Goal: Transaction & Acquisition: Purchase product/service

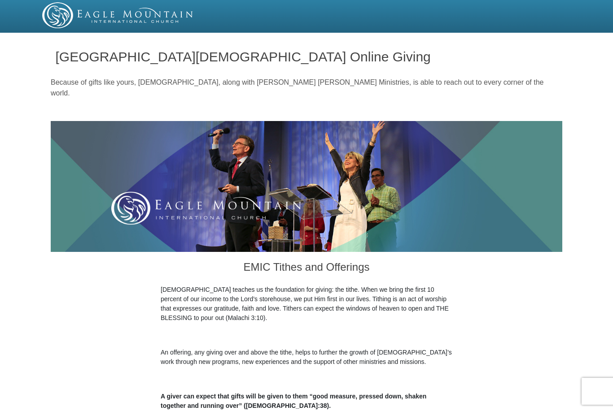
click at [201, 4] on div at bounding box center [306, 15] width 538 height 26
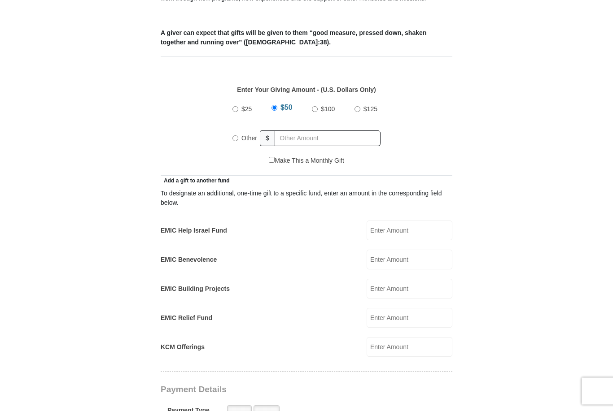
scroll to position [365, 0]
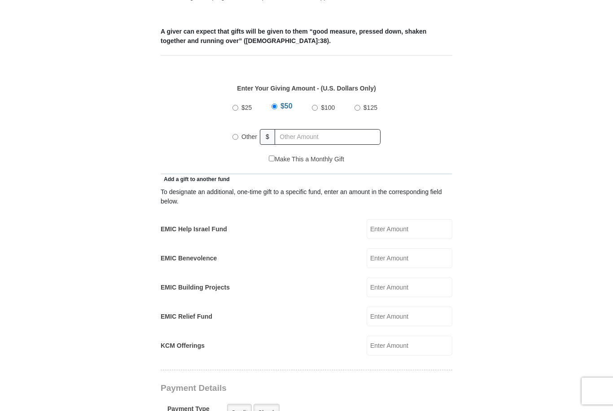
click at [437, 249] on input "EMIC Benevolence" at bounding box center [409, 259] width 86 height 20
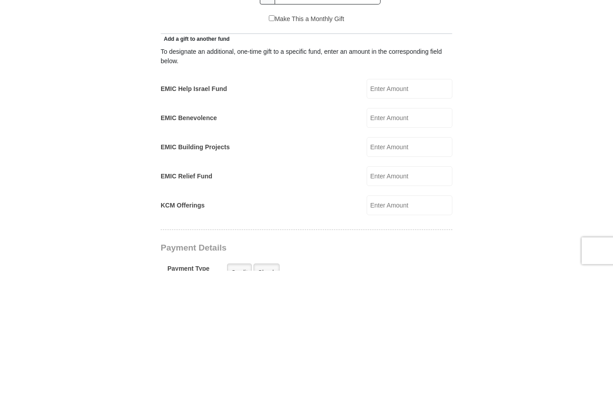
click at [419, 307] on input "EMIC Relief Fund" at bounding box center [409, 317] width 86 height 20
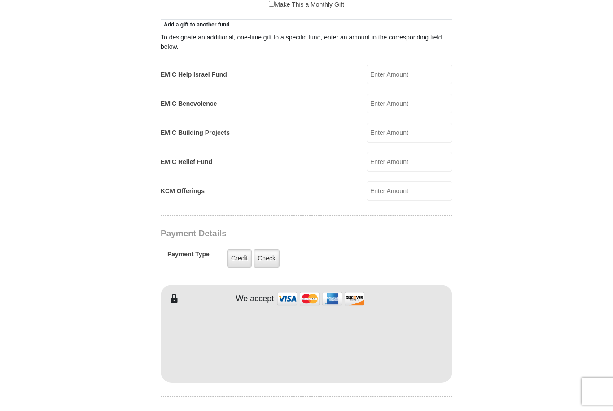
click at [420, 96] on input "EMIC Benevolence" at bounding box center [409, 104] width 86 height 20
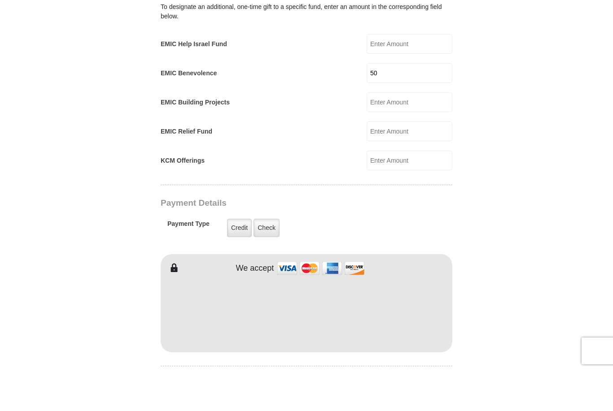
type input "50"
click at [419, 162] on input "EMIC Relief Fund" at bounding box center [409, 172] width 86 height 20
type input "50"
click at [422, 191] on input "KCM Offerings" at bounding box center [409, 201] width 86 height 20
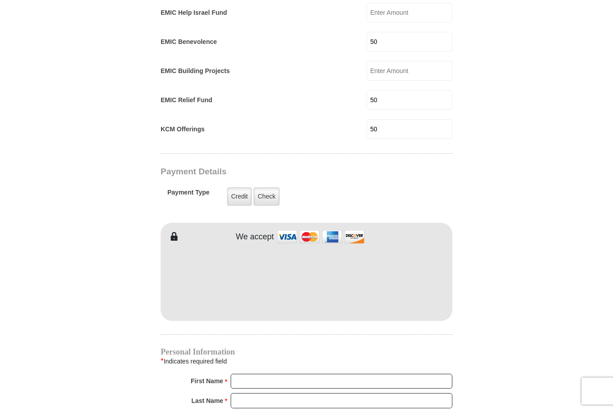
scroll to position [582, 0]
type input "50"
click at [240, 188] on label "Credit" at bounding box center [239, 197] width 25 height 18
click at [0, 0] on input "Credit" at bounding box center [0, 0] width 0 height 0
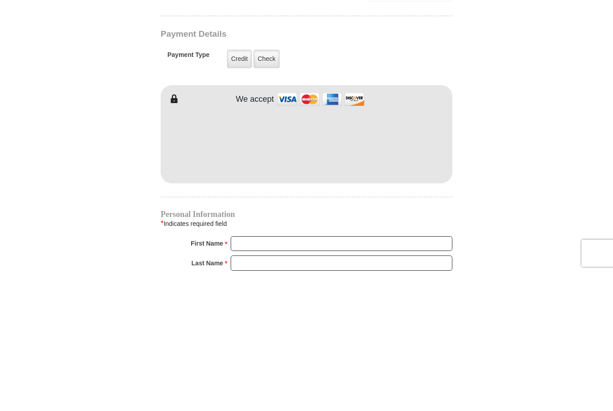
scroll to position [720, 0]
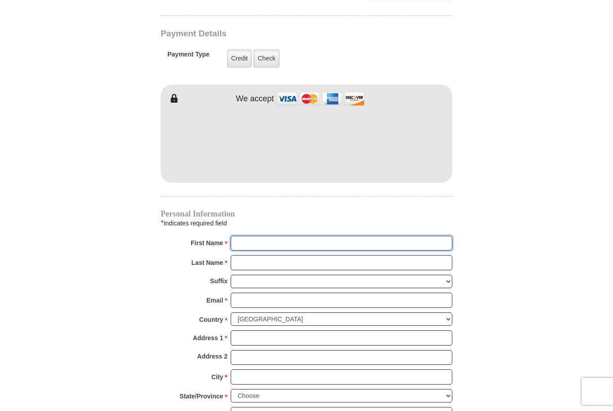
click at [335, 236] on input "First Name *" at bounding box center [342, 243] width 222 height 15
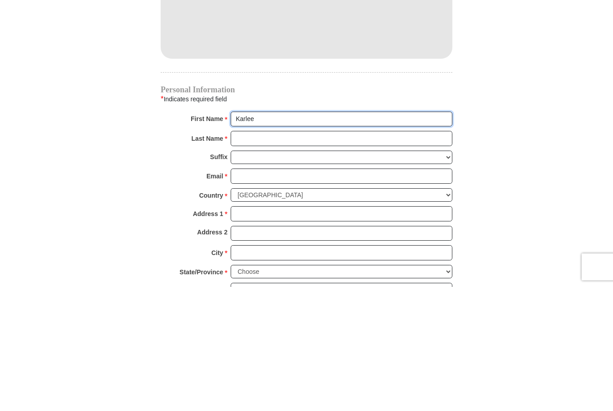
type input "Karlee"
click at [276, 256] on input "Last Name *" at bounding box center [342, 263] width 222 height 15
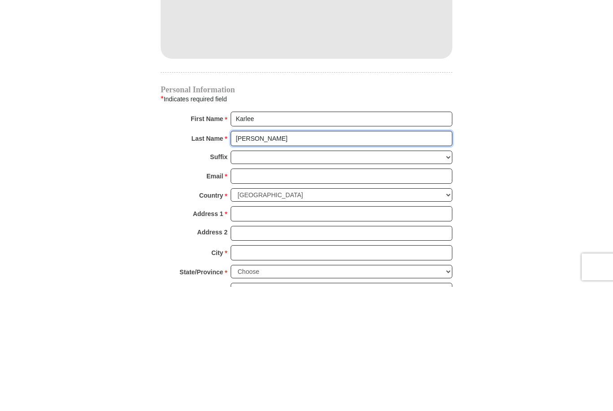
type input "[PERSON_NAME]"
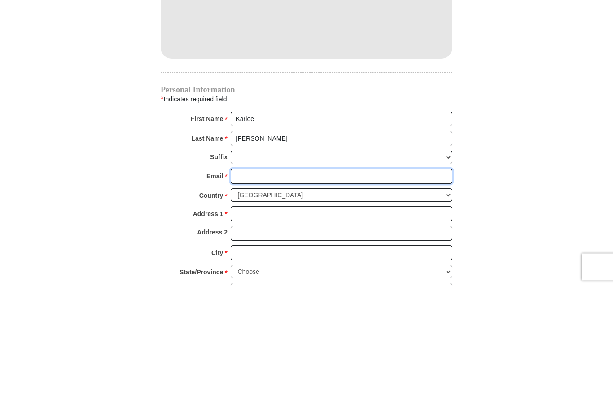
click at [249, 293] on input "Email *" at bounding box center [342, 300] width 222 height 15
click at [257, 293] on input "lemon,[PERSON_NAME][EMAIL_ADDRESS][DOMAIN_NAME]" at bounding box center [342, 300] width 222 height 15
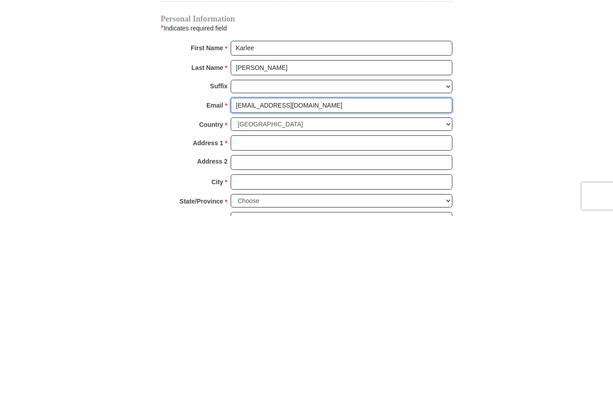
type input "[EMAIL_ADDRESS][DOMAIN_NAME]"
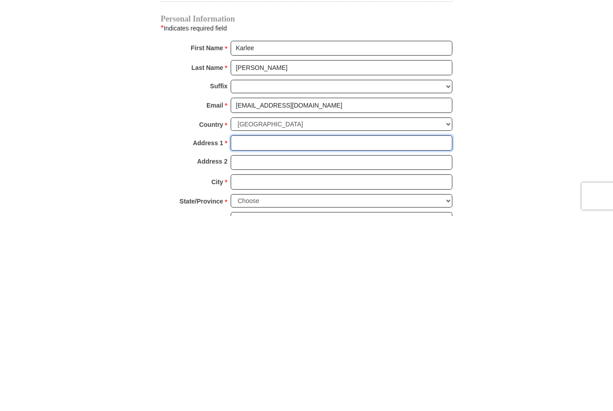
click at [243, 331] on input "Address 1 *" at bounding box center [342, 338] width 222 height 15
type input "2001"
type input "2001 Stuart Ave"
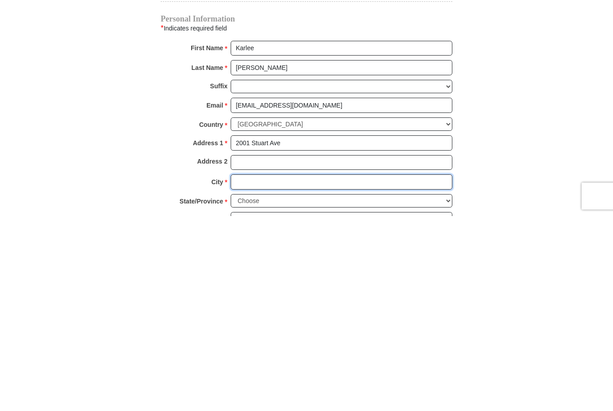
type input "[GEOGRAPHIC_DATA]"
select select "VA"
type input "23220"
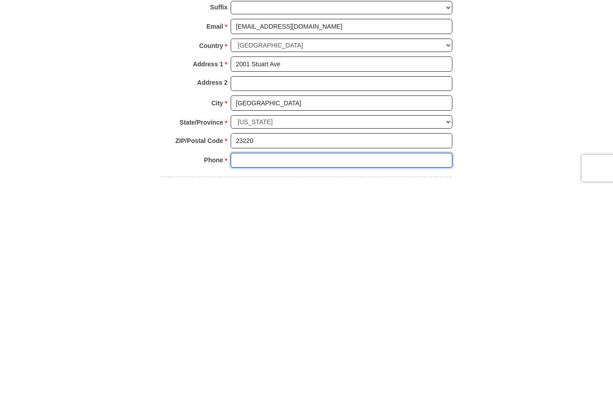
scroll to position [775, 0]
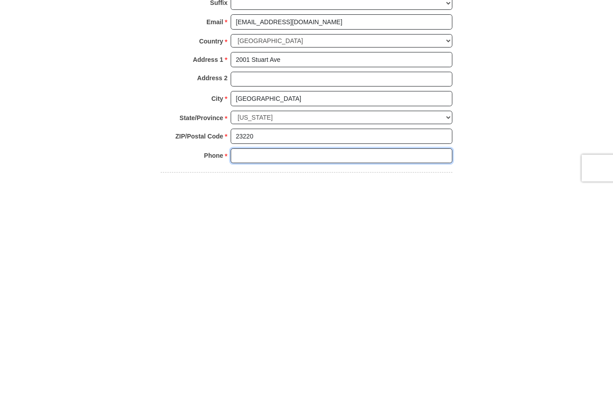
type input "5"
type input "5405800854"
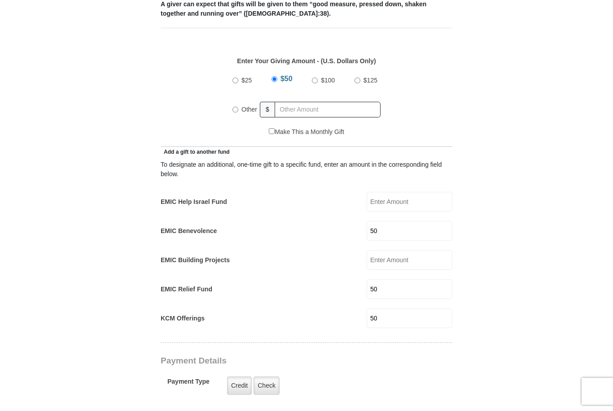
scroll to position [391, 0]
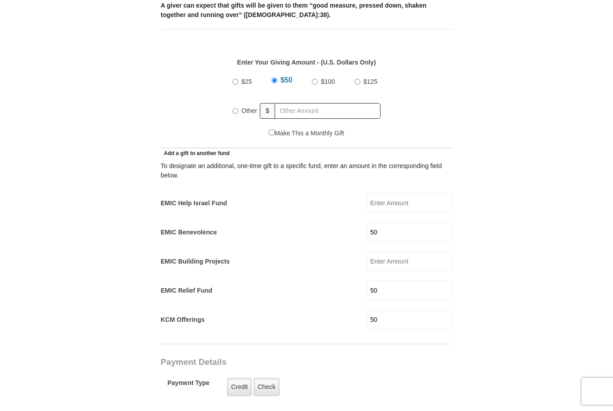
click at [431, 310] on input "50" at bounding box center [409, 320] width 86 height 20
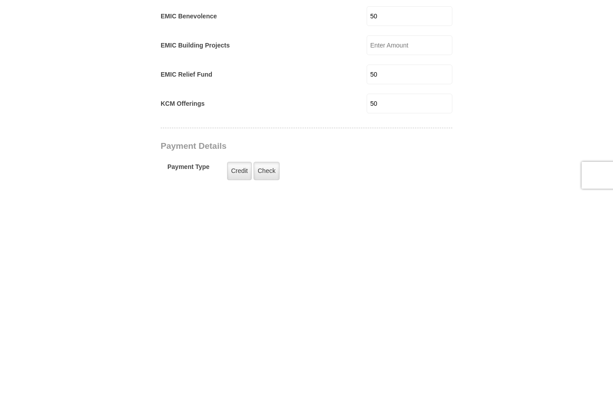
type input "5"
click at [540, 98] on form "[GEOGRAPHIC_DATA][DEMOGRAPHIC_DATA] Online Giving Because of gifts like yours, …" at bounding box center [306, 316] width 511 height 1342
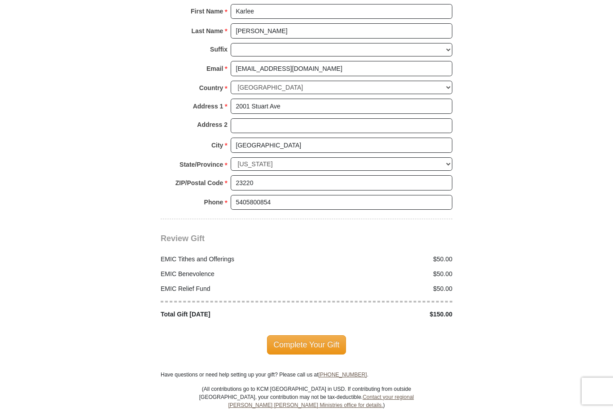
scroll to position [952, 0]
click at [311, 336] on span "Complete Your Gift" at bounding box center [306, 345] width 79 height 19
